Goal: Check status

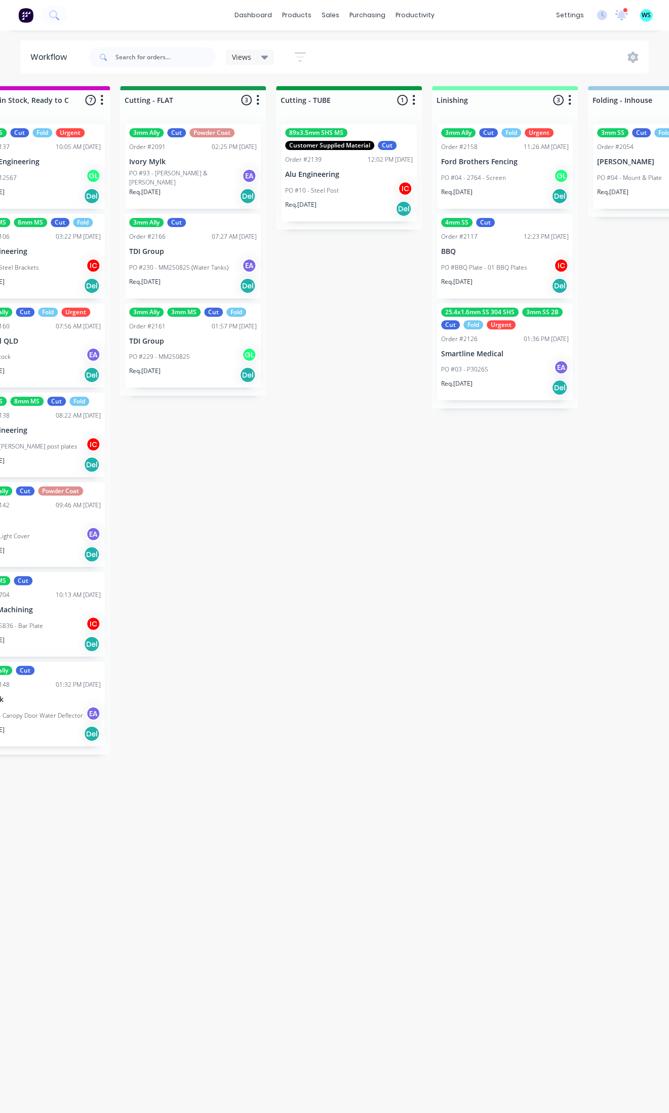
scroll to position [0, 1795]
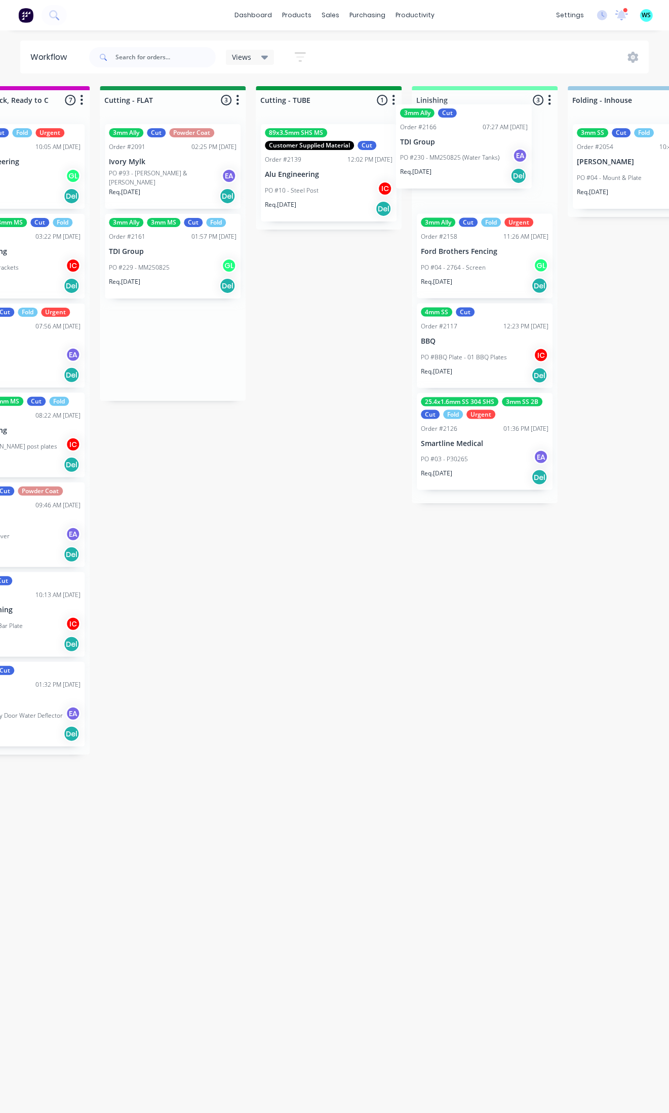
drag, startPoint x: 181, startPoint y: 277, endPoint x: 355, endPoint y: 208, distance: 187.4
click at [484, 165] on div "Submitted 5 Status colour #273444 hex #273444 Save Cancel Summaries Total order…" at bounding box center [218, 596] width 4040 height 1021
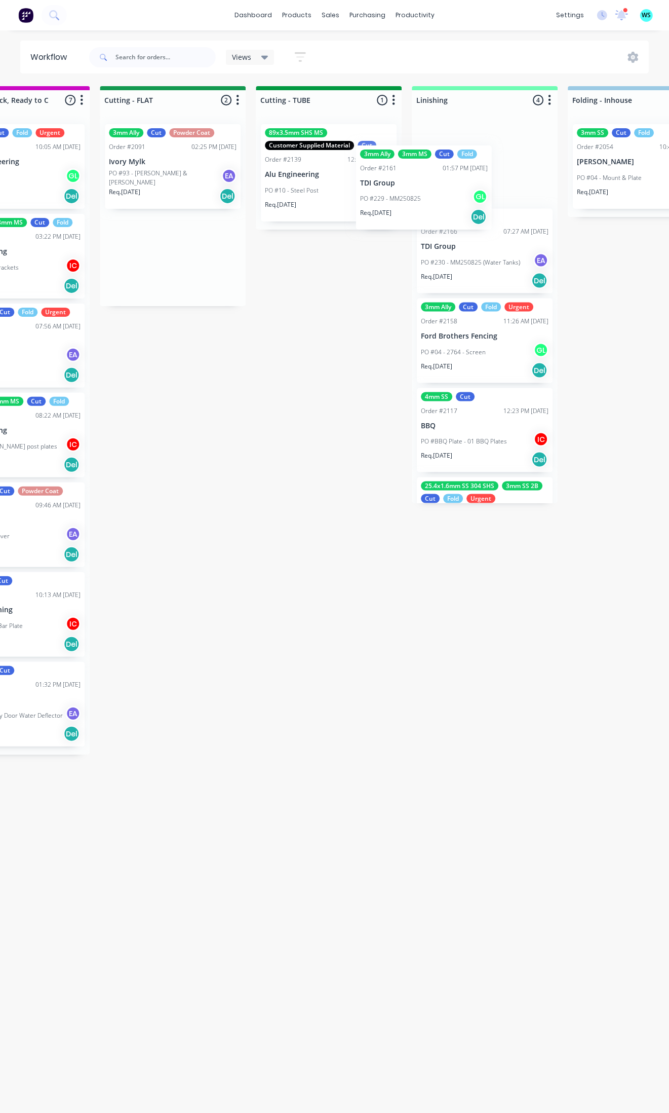
scroll to position [0, 1794]
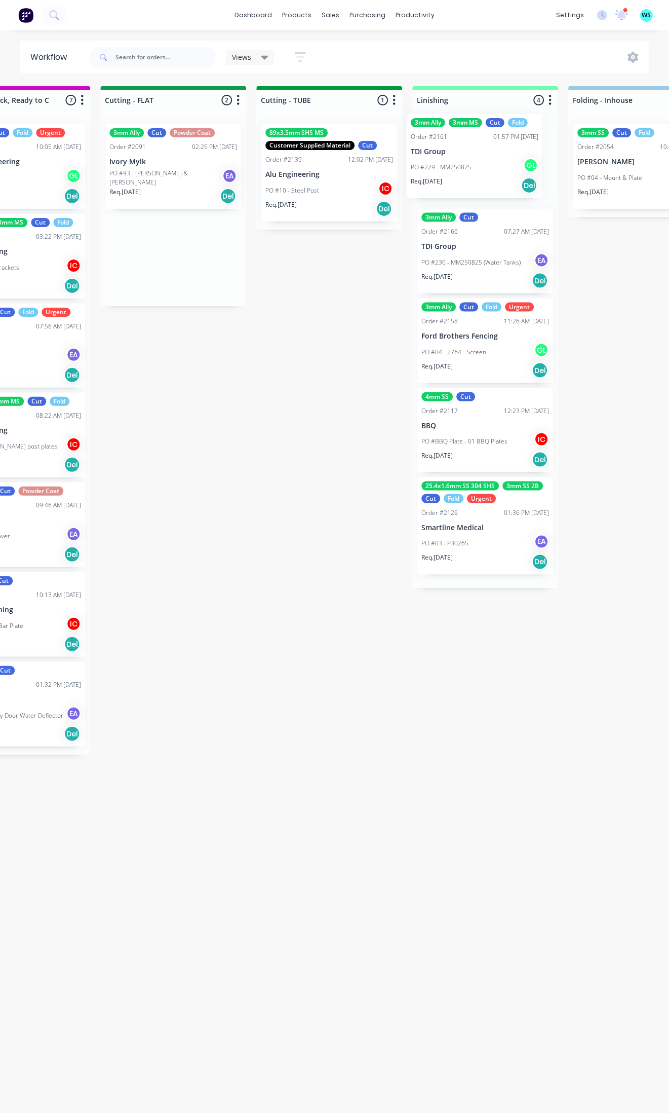
drag, startPoint x: 380, startPoint y: 206, endPoint x: 451, endPoint y: 165, distance: 81.9
click at [451, 165] on div "Submitted 5 Status colour #273444 hex #273444 Save Cancel Summaries Total order…" at bounding box center [218, 596] width 4040 height 1021
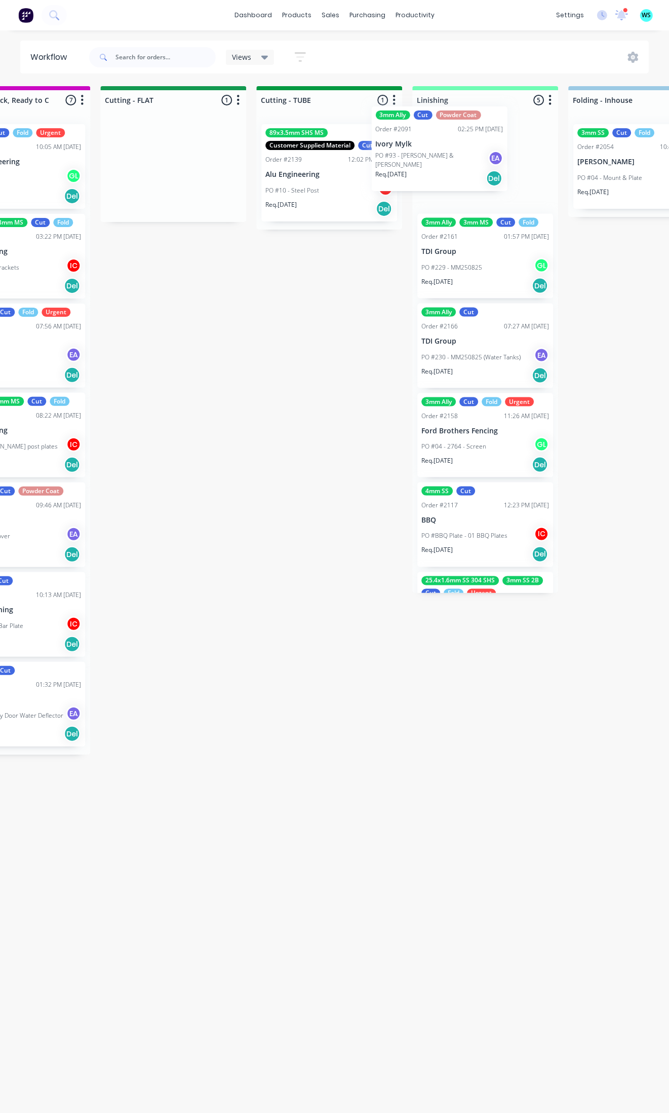
scroll to position [0, 1792]
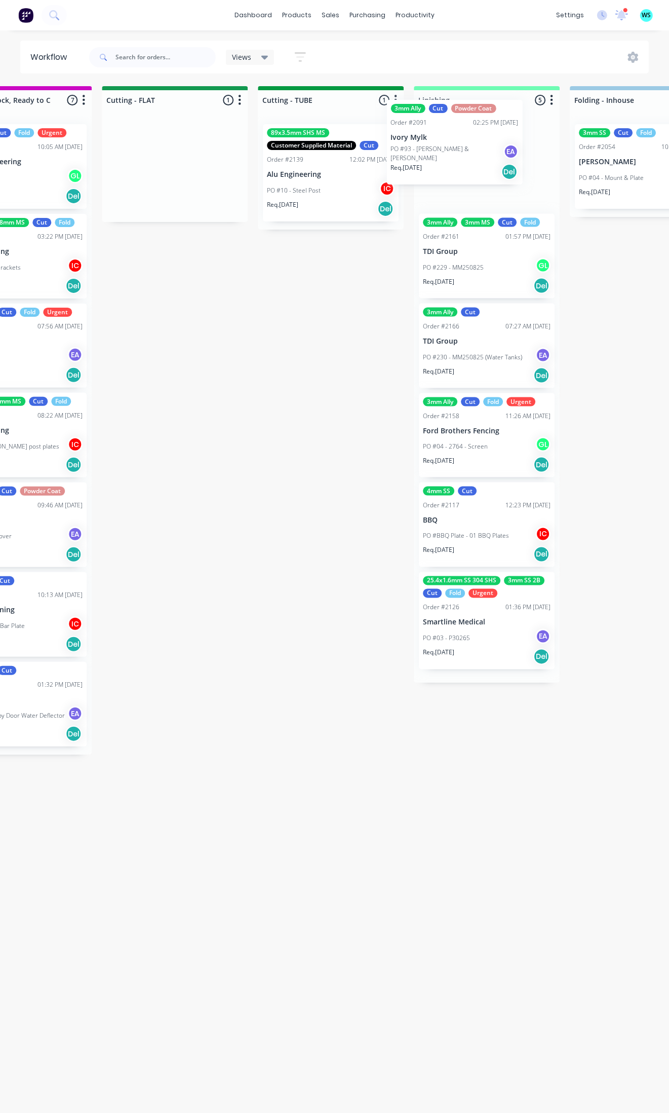
drag, startPoint x: 144, startPoint y: 179, endPoint x: 435, endPoint y: 155, distance: 291.3
click at [435, 155] on div "Submitted 5 Status colour #273444 hex #273444 Save Cancel Summaries Total order…" at bounding box center [220, 596] width 4040 height 1021
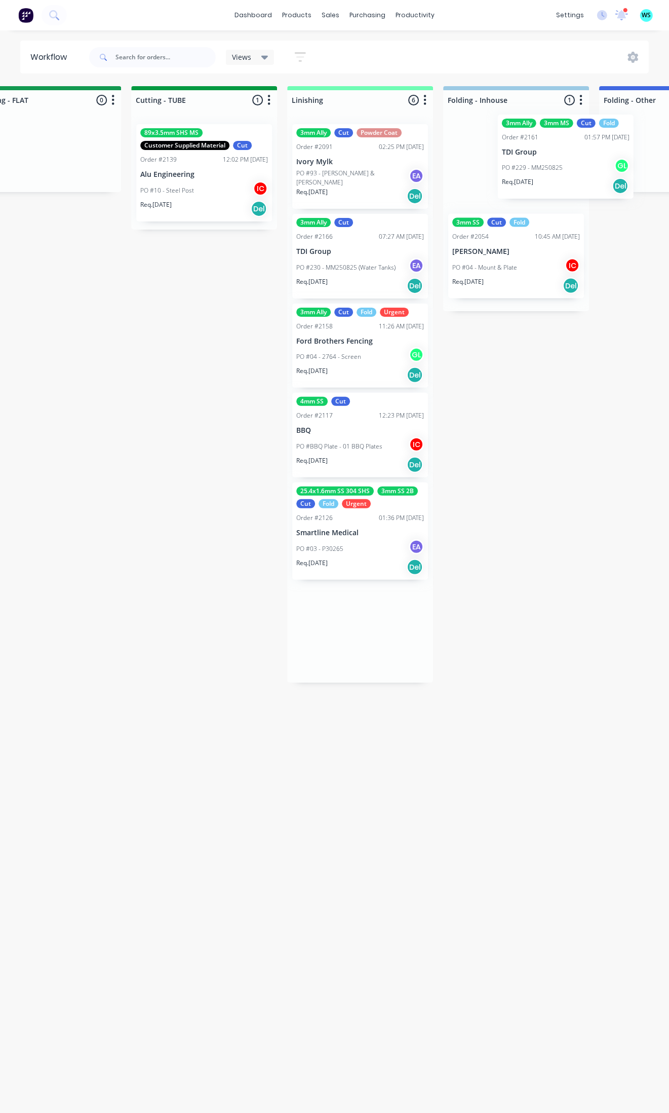
scroll to position [0, 1928]
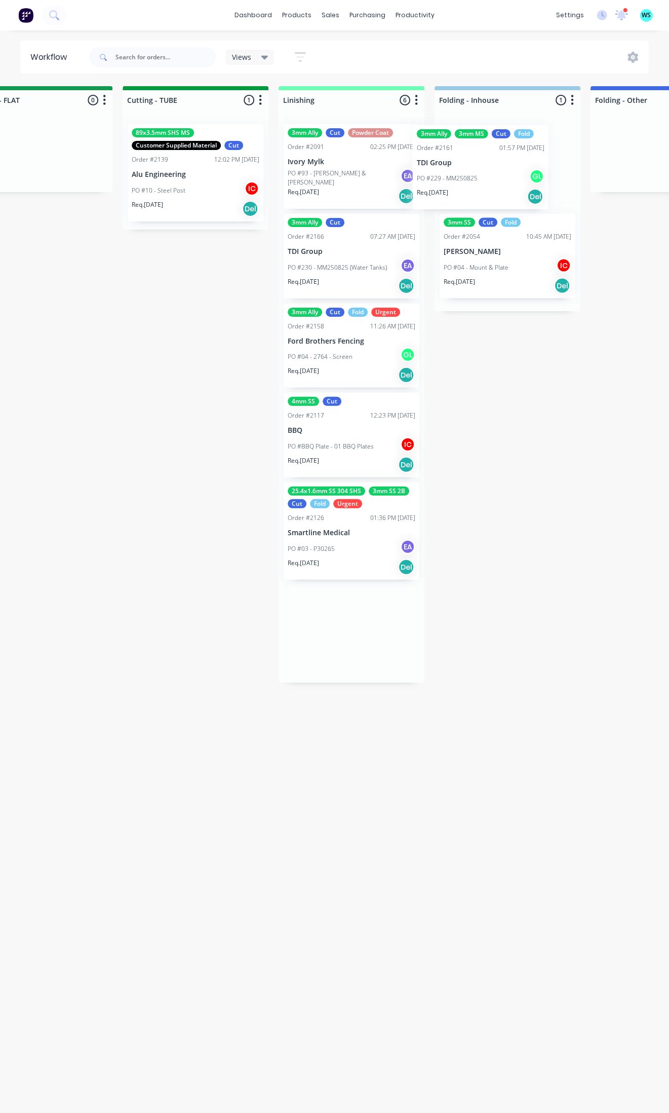
drag, startPoint x: 396, startPoint y: 263, endPoint x: 469, endPoint y: 173, distance: 116.1
click at [469, 173] on div "Submitted 5 Status colour #273444 hex #273444 Save Cancel Summaries Total order…" at bounding box center [85, 596] width 4040 height 1021
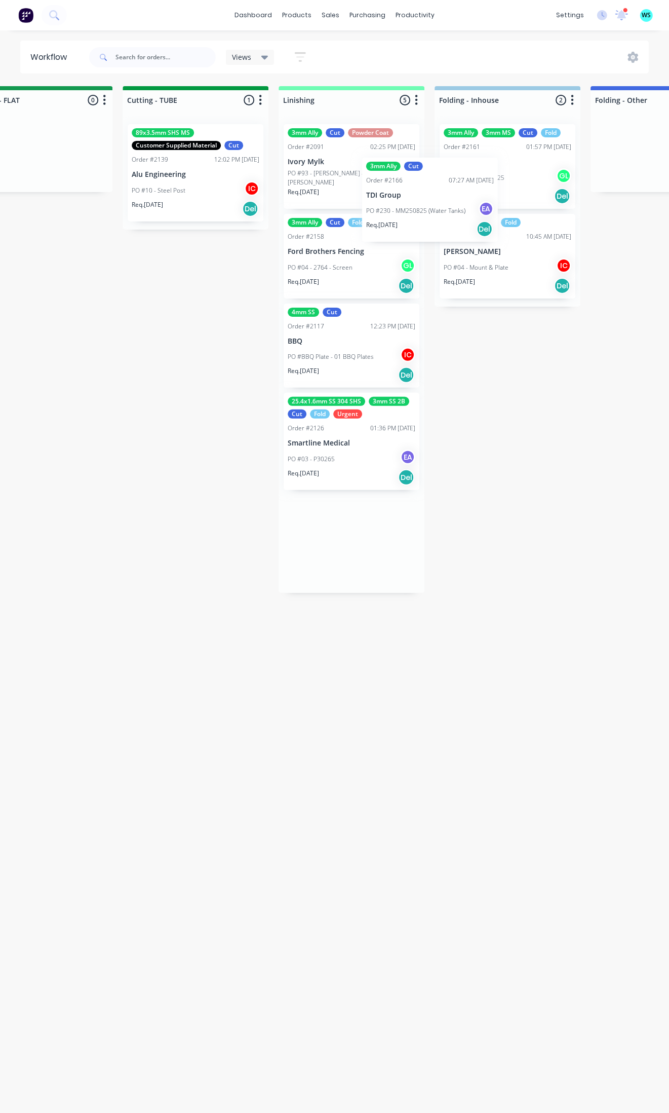
drag, startPoint x: 450, startPoint y: 172, endPoint x: 474, endPoint y: 162, distance: 25.9
click at [474, 162] on div "Submitted 5 Status colour #273444 hex #273444 Save Cancel Summaries Total order…" at bounding box center [85, 596] width 4040 height 1021
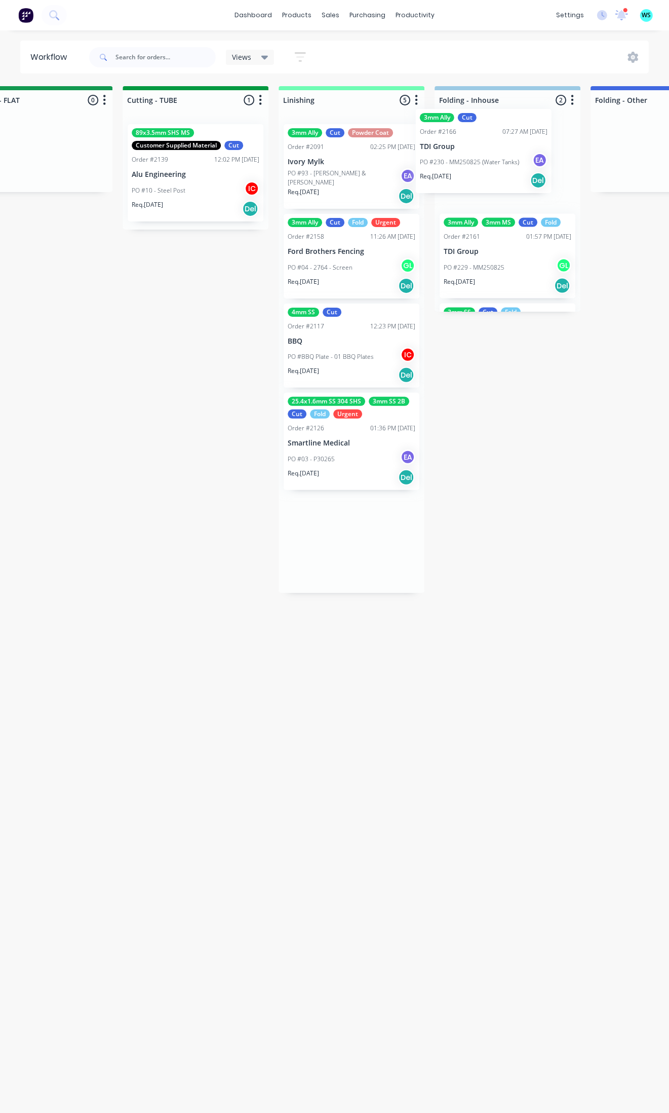
drag, startPoint x: 325, startPoint y: 272, endPoint x: 482, endPoint y: 156, distance: 196.0
click at [482, 156] on div "Submitted 5 Status colour #273444 hex #273444 Save Cancel Summaries Total order…" at bounding box center [85, 596] width 4040 height 1021
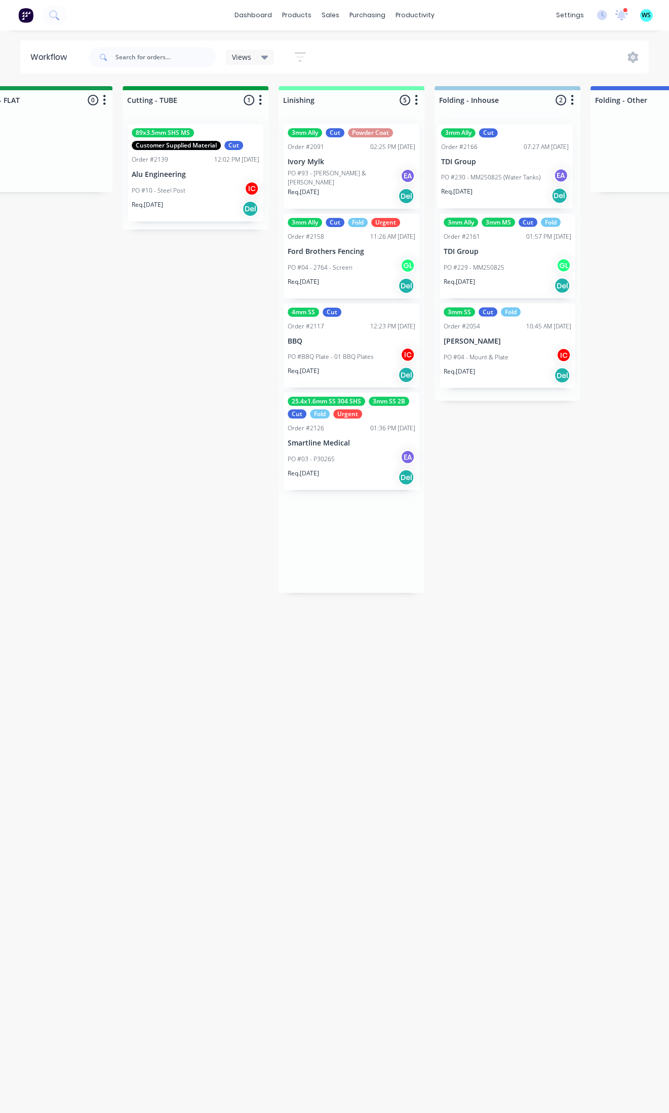
scroll to position [0, 1930]
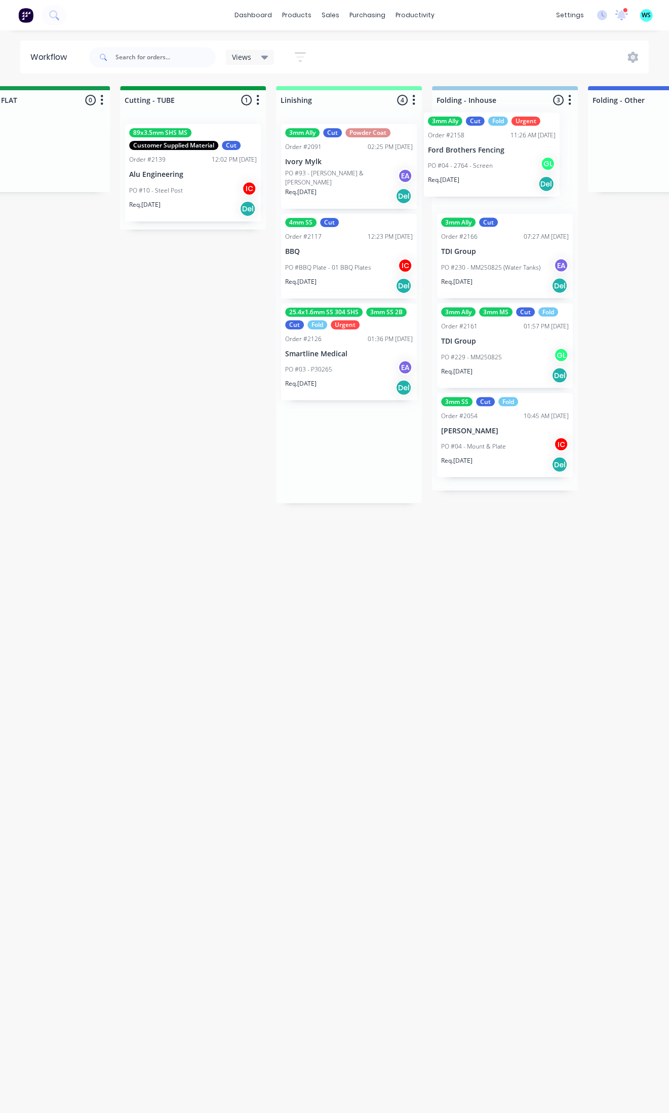
drag, startPoint x: 456, startPoint y: 216, endPoint x: 428, endPoint y: 227, distance: 30.5
click at [487, 175] on div "Submitted 5 Status colour #273444 hex #273444 Save Cancel Summaries Total order…" at bounding box center [82, 596] width 4040 height 1021
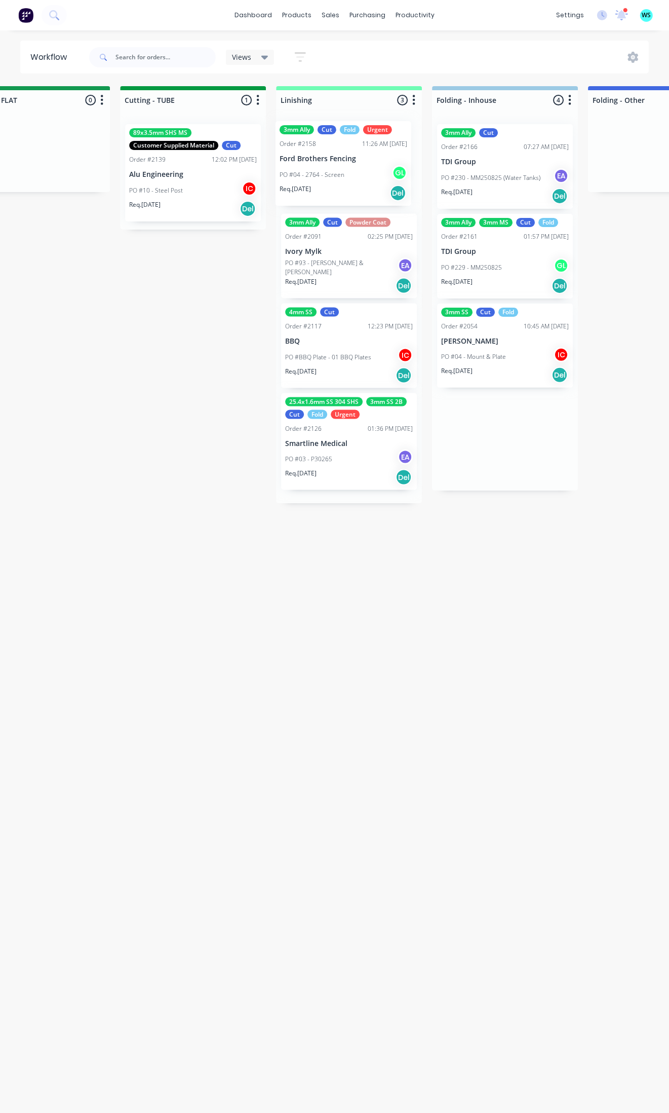
drag, startPoint x: 490, startPoint y: 164, endPoint x: 326, endPoint y: 160, distance: 164.7
click at [326, 160] on div "Submitted 5 Status colour #273444 hex #273444 Save Cancel Summaries Total order…" at bounding box center [82, 596] width 4040 height 1021
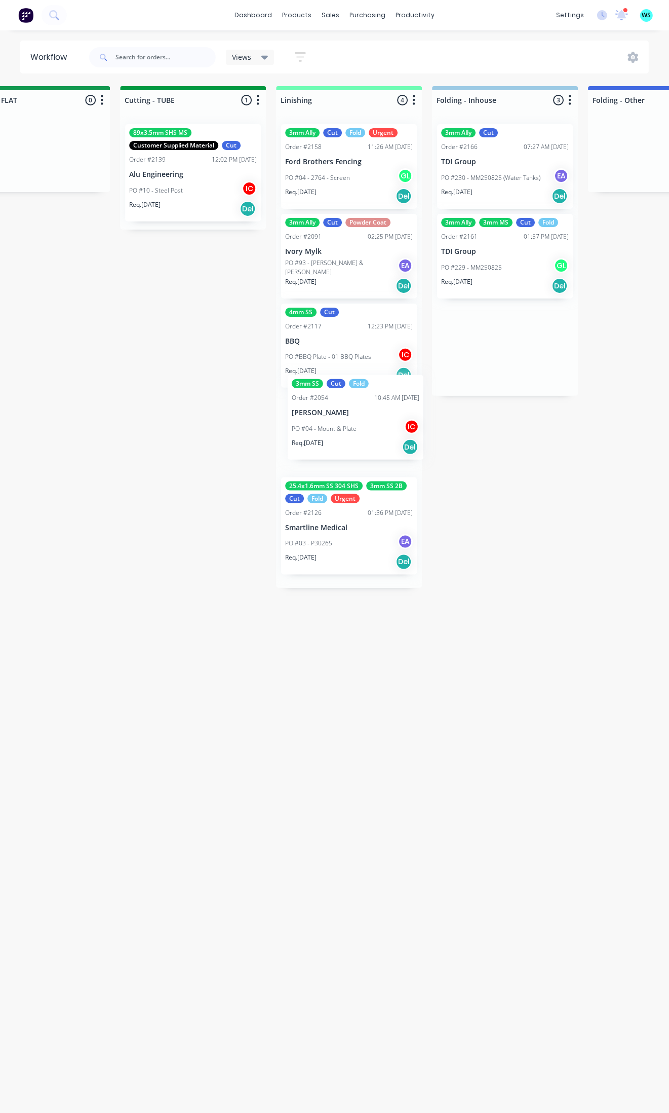
drag, startPoint x: 485, startPoint y: 368, endPoint x: 328, endPoint y: 430, distance: 169.1
click at [325, 444] on div "Submitted 5 Status colour #273444 hex #273444 Save Cancel Summaries Total order…" at bounding box center [82, 596] width 4040 height 1021
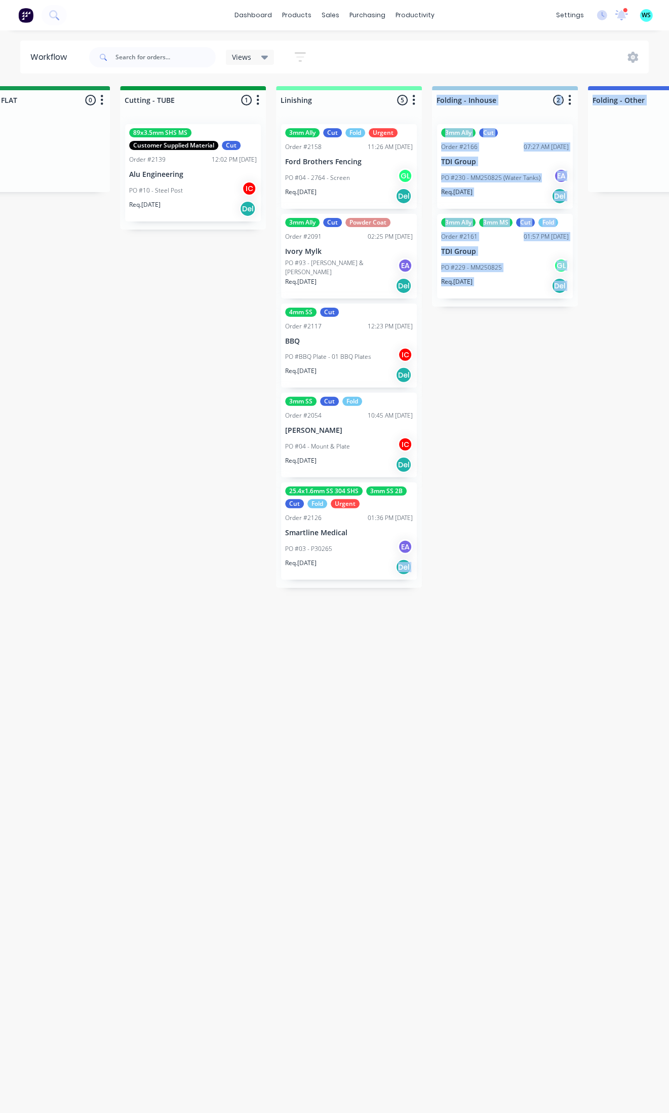
drag, startPoint x: 375, startPoint y: 1112, endPoint x: 346, endPoint y: 1113, distance: 29.4
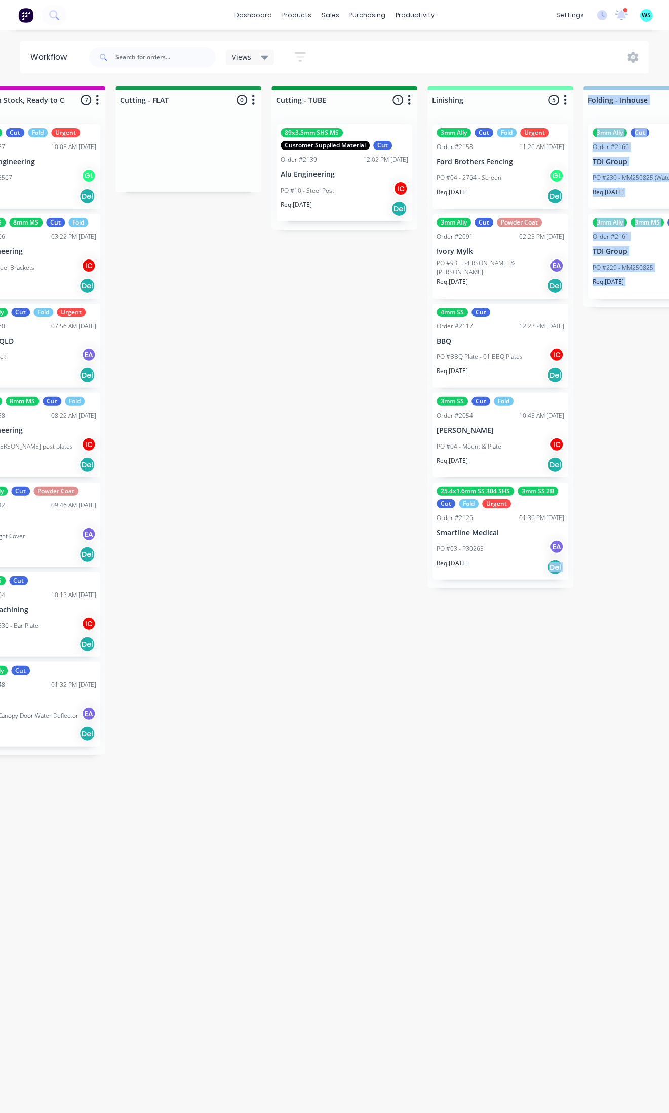
scroll to position [4, 1743]
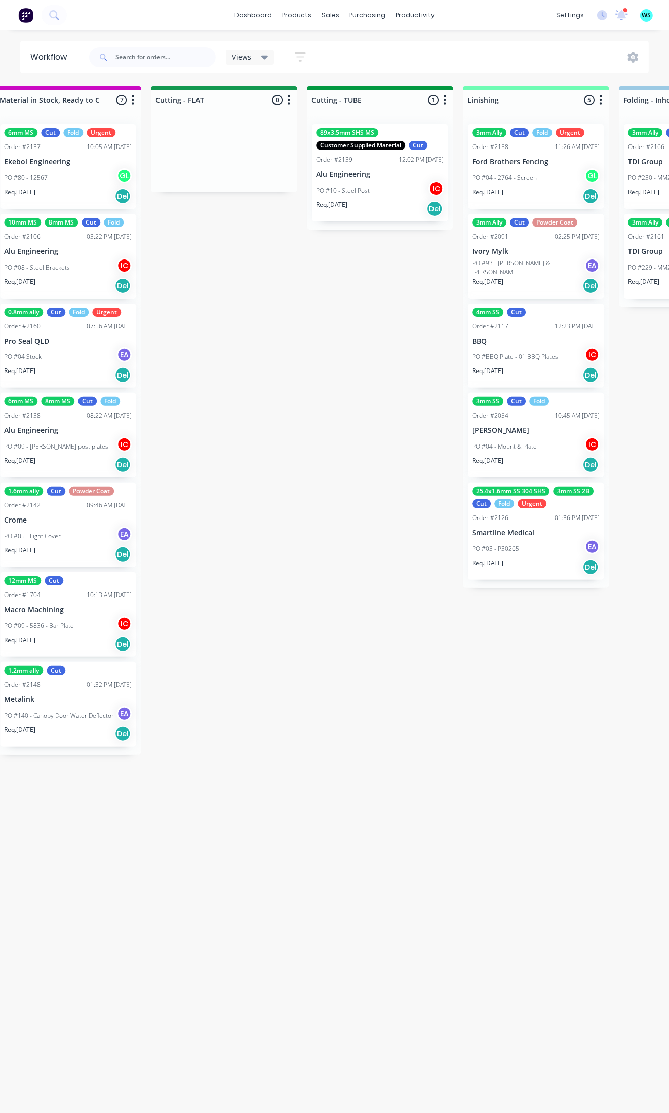
click at [346, 934] on div "Submitted 5 Status colour #273444 hex #273444 Save Cancel Summaries Total order…" at bounding box center [269, 596] width 4040 height 1021
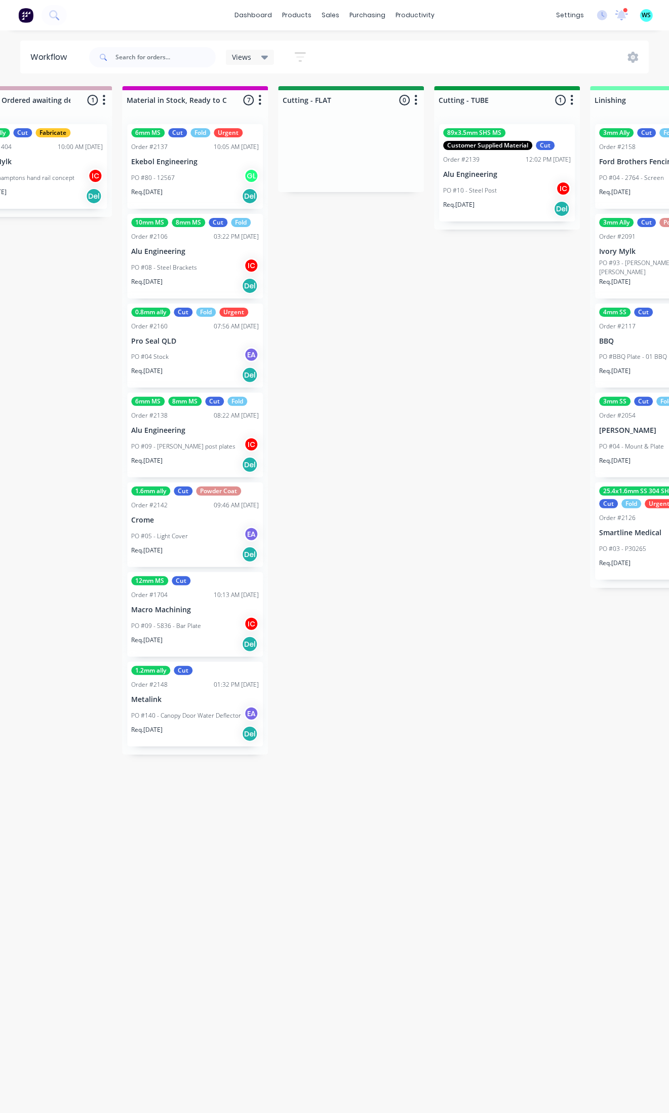
drag, startPoint x: 315, startPoint y: 850, endPoint x: 281, endPoint y: 855, distance: 33.9
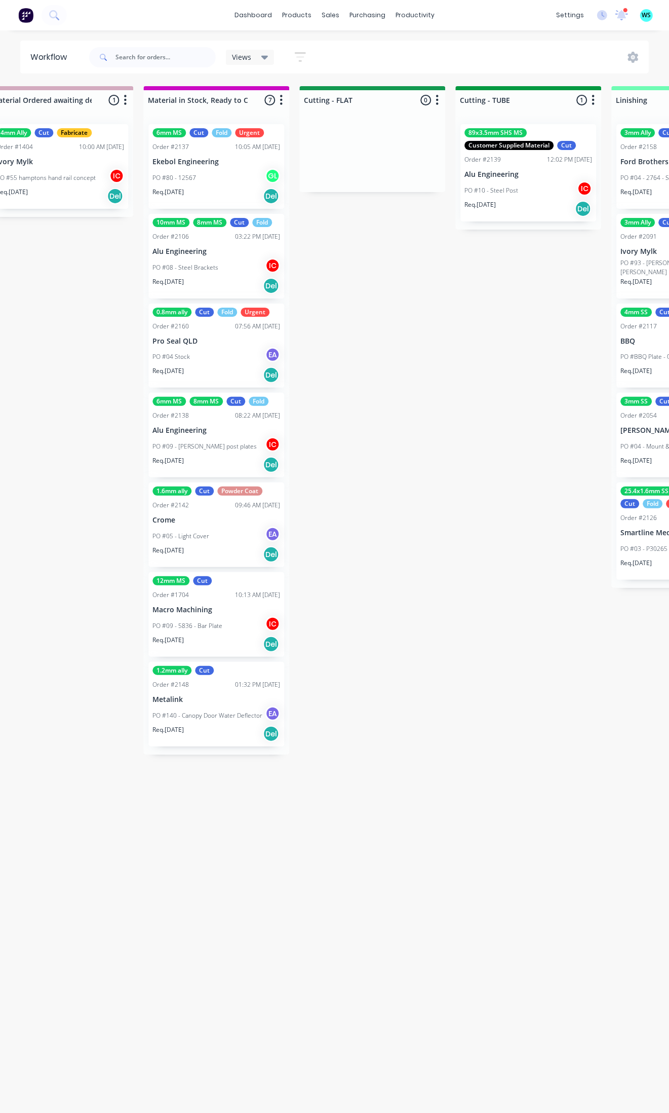
click at [279, 855] on div "Submitted 5 Status colour #273444 hex #273444 Save Cancel Summaries Total order…" at bounding box center [417, 596] width 4040 height 1021
